Goal: Task Accomplishment & Management: Manage account settings

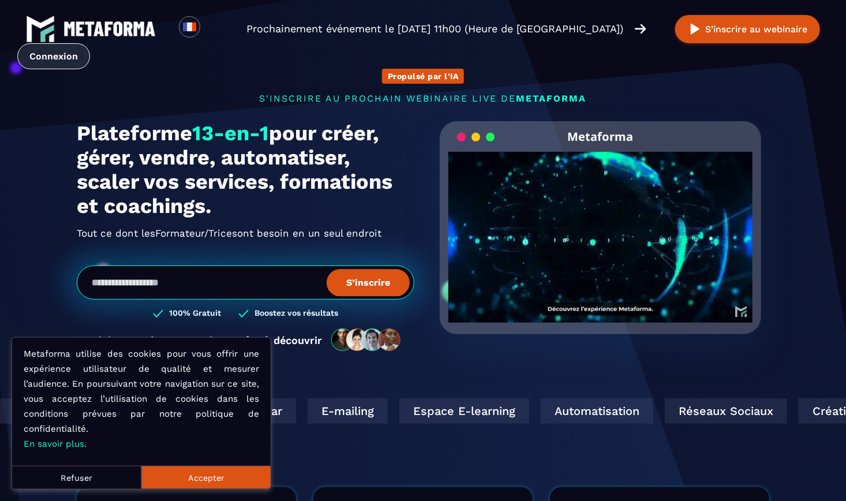
click at [58, 56] on link "Connexion" at bounding box center [53, 56] width 73 height 26
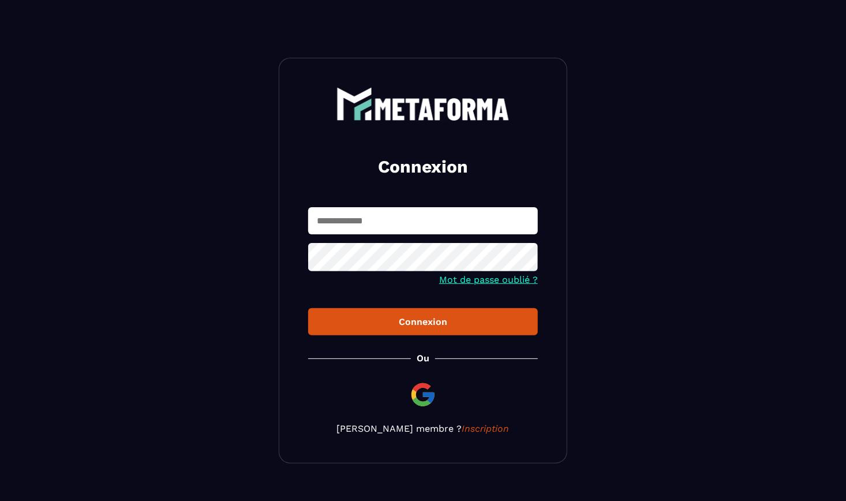
type input "**********"
click at [447, 319] on div "Connexion" at bounding box center [422, 321] width 211 height 11
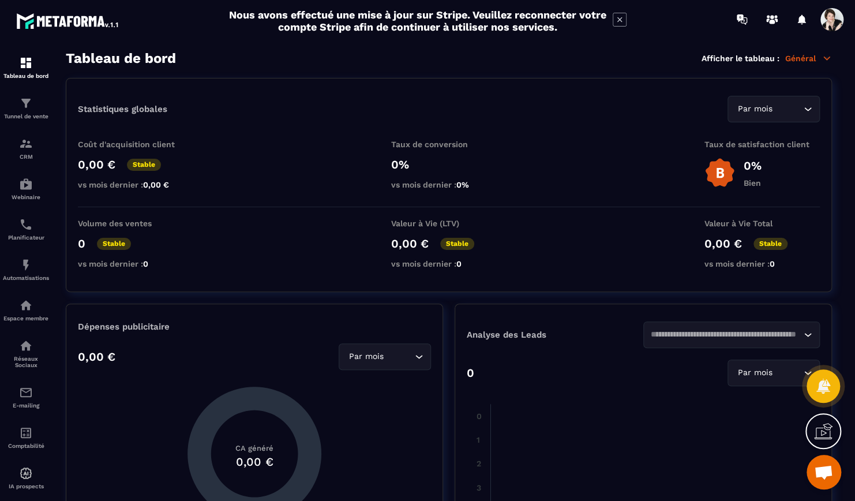
click at [806, 58] on p "Général" at bounding box center [808, 58] width 47 height 10
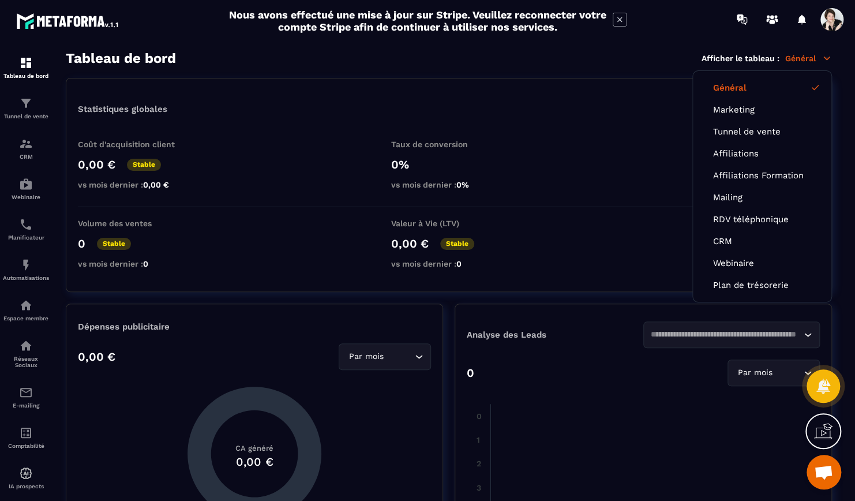
click at [619, 18] on icon at bounding box center [619, 19] width 5 height 5
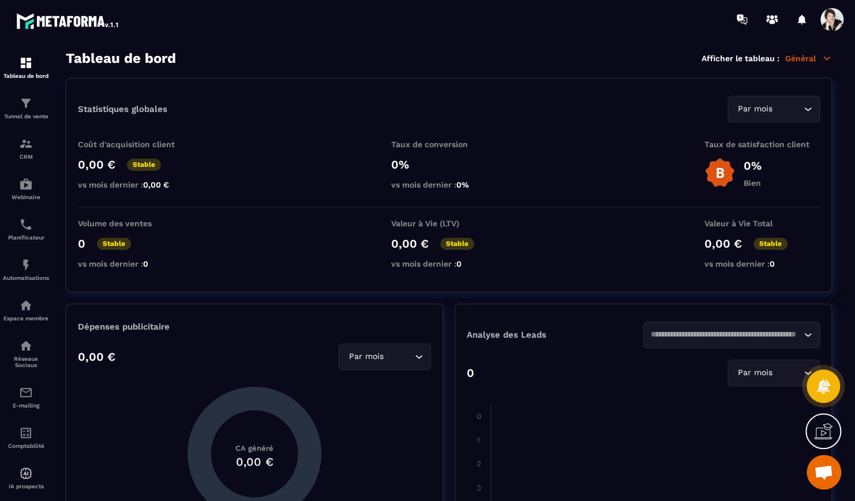
click at [818, 57] on p "Général" at bounding box center [808, 58] width 47 height 10
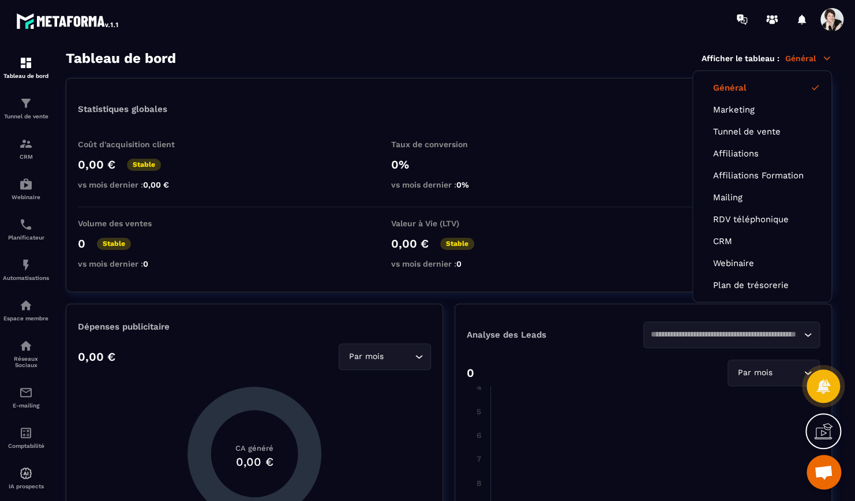
click at [833, 14] on span at bounding box center [832, 19] width 23 height 23
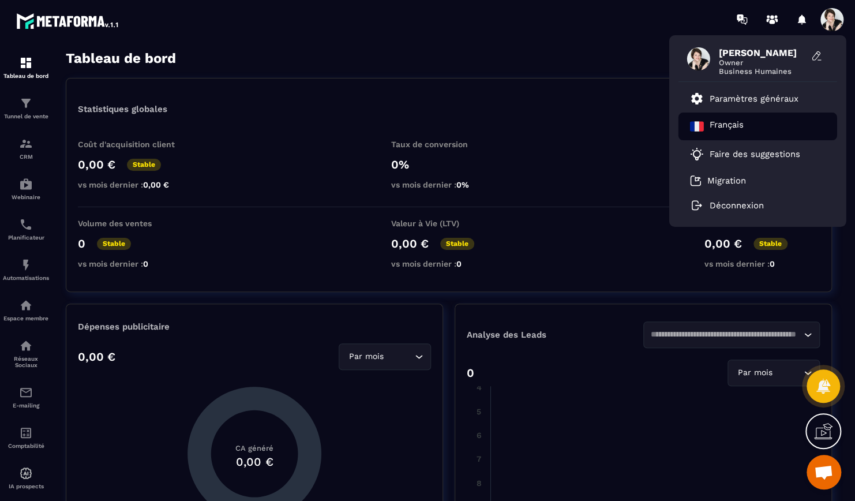
click at [733, 121] on p "Français" at bounding box center [727, 126] width 34 height 14
